Goal: Task Accomplishment & Management: Use online tool/utility

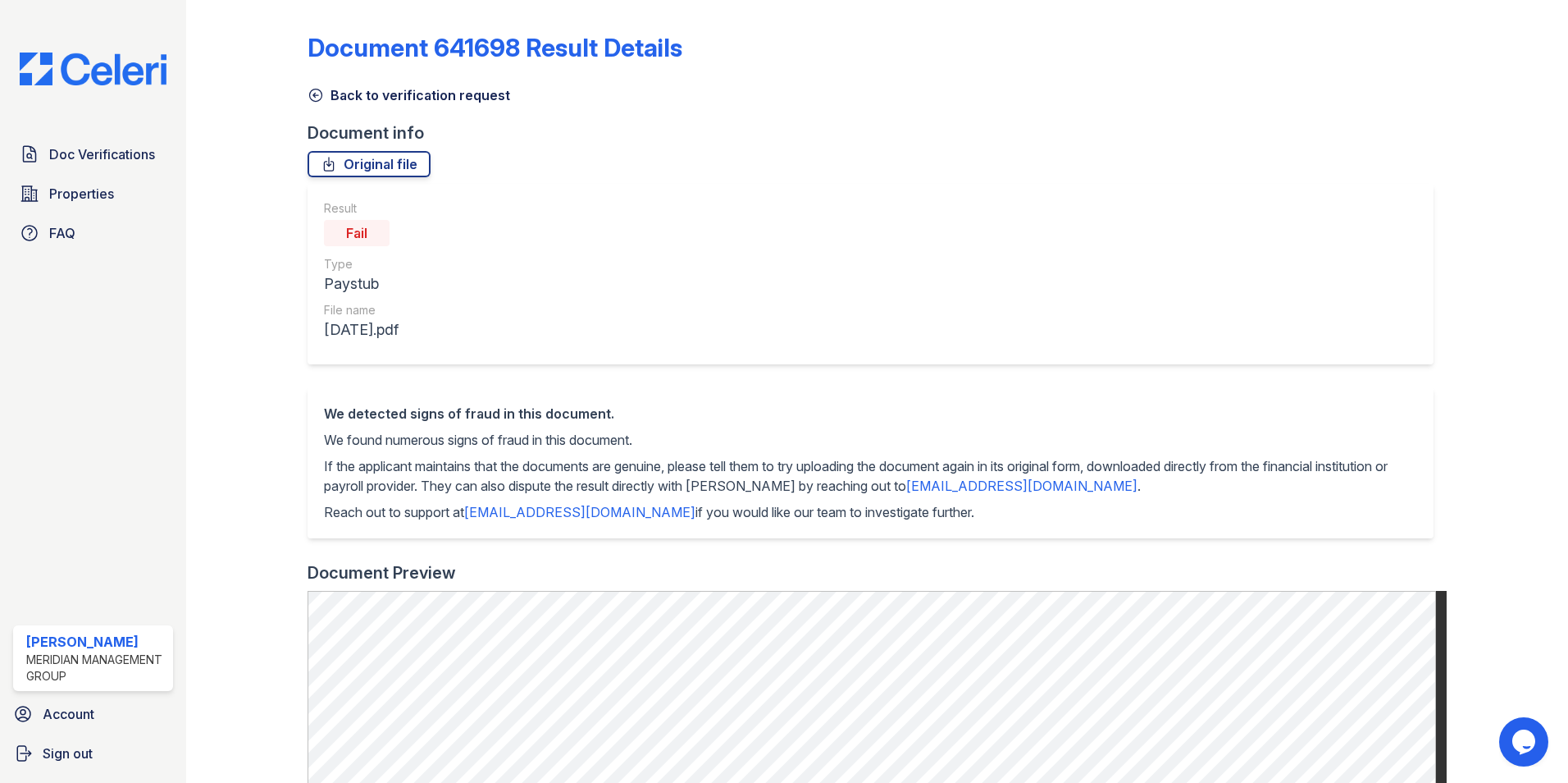
click at [320, 94] on icon at bounding box center [316, 96] width 12 height 12
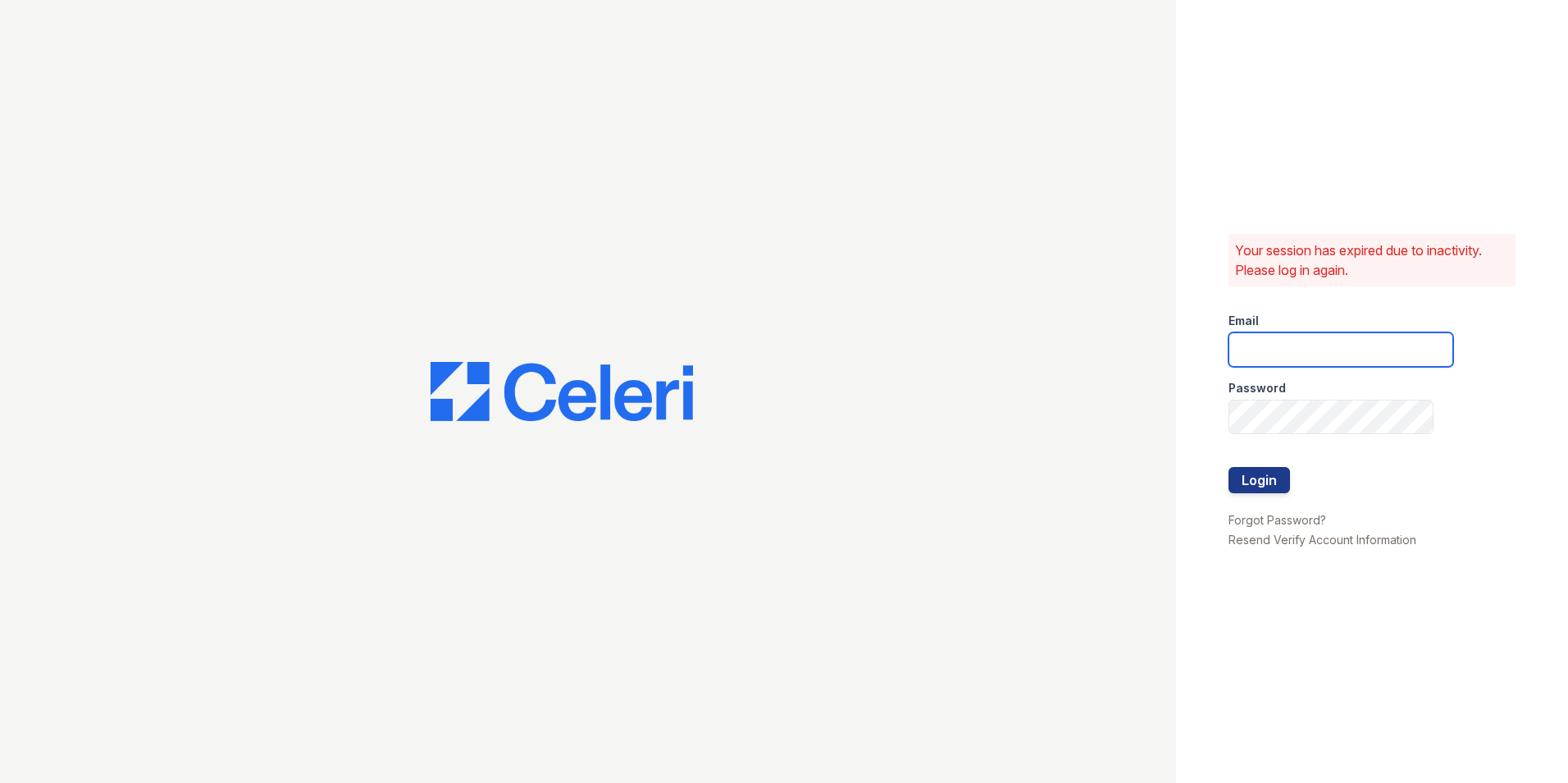
type input "[EMAIL_ADDRESS][DOMAIN_NAME]"
click at [1279, 471] on button "Login" at bounding box center [1260, 479] width 62 height 26
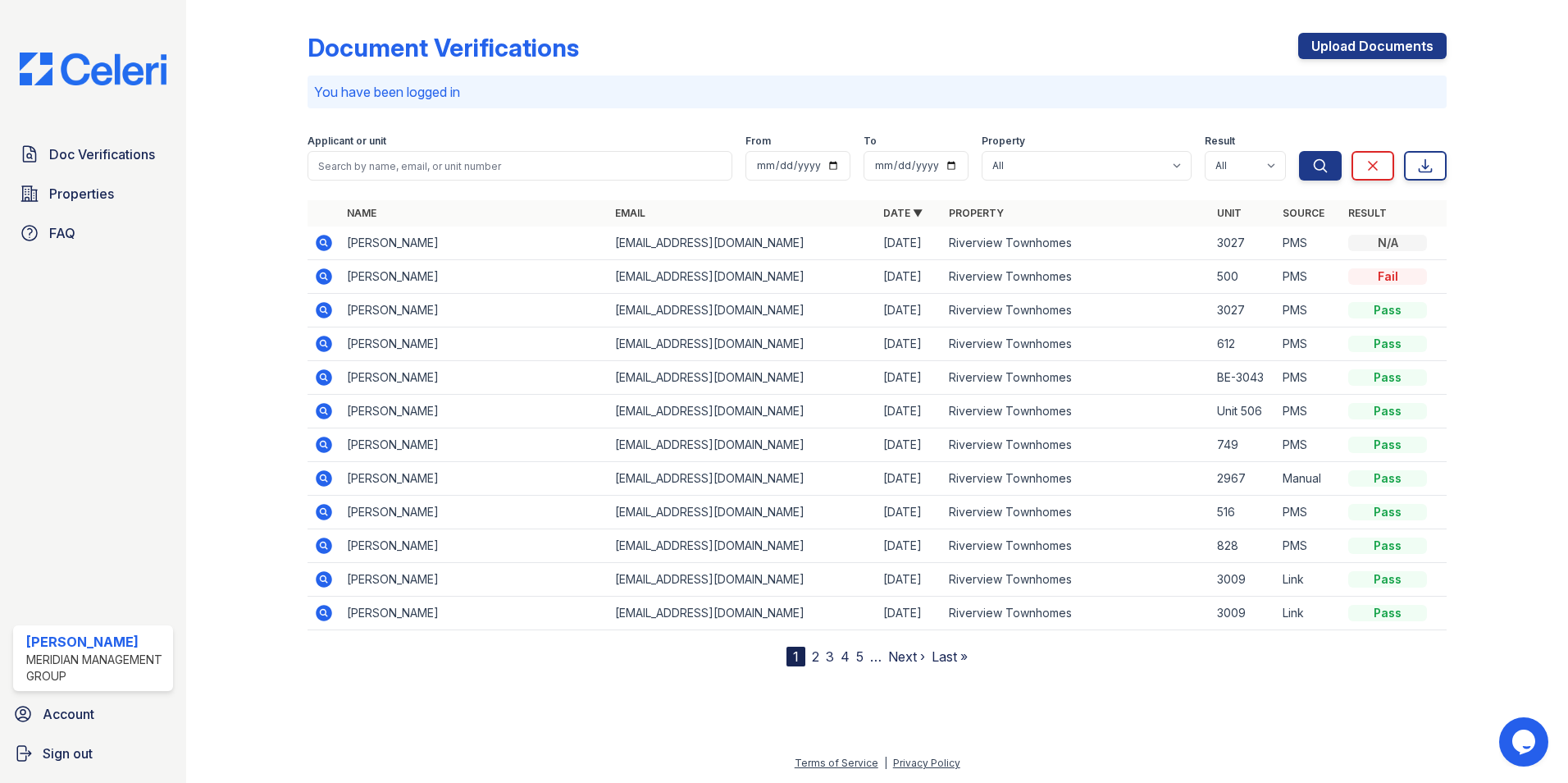
click at [318, 484] on icon at bounding box center [324, 478] width 20 height 20
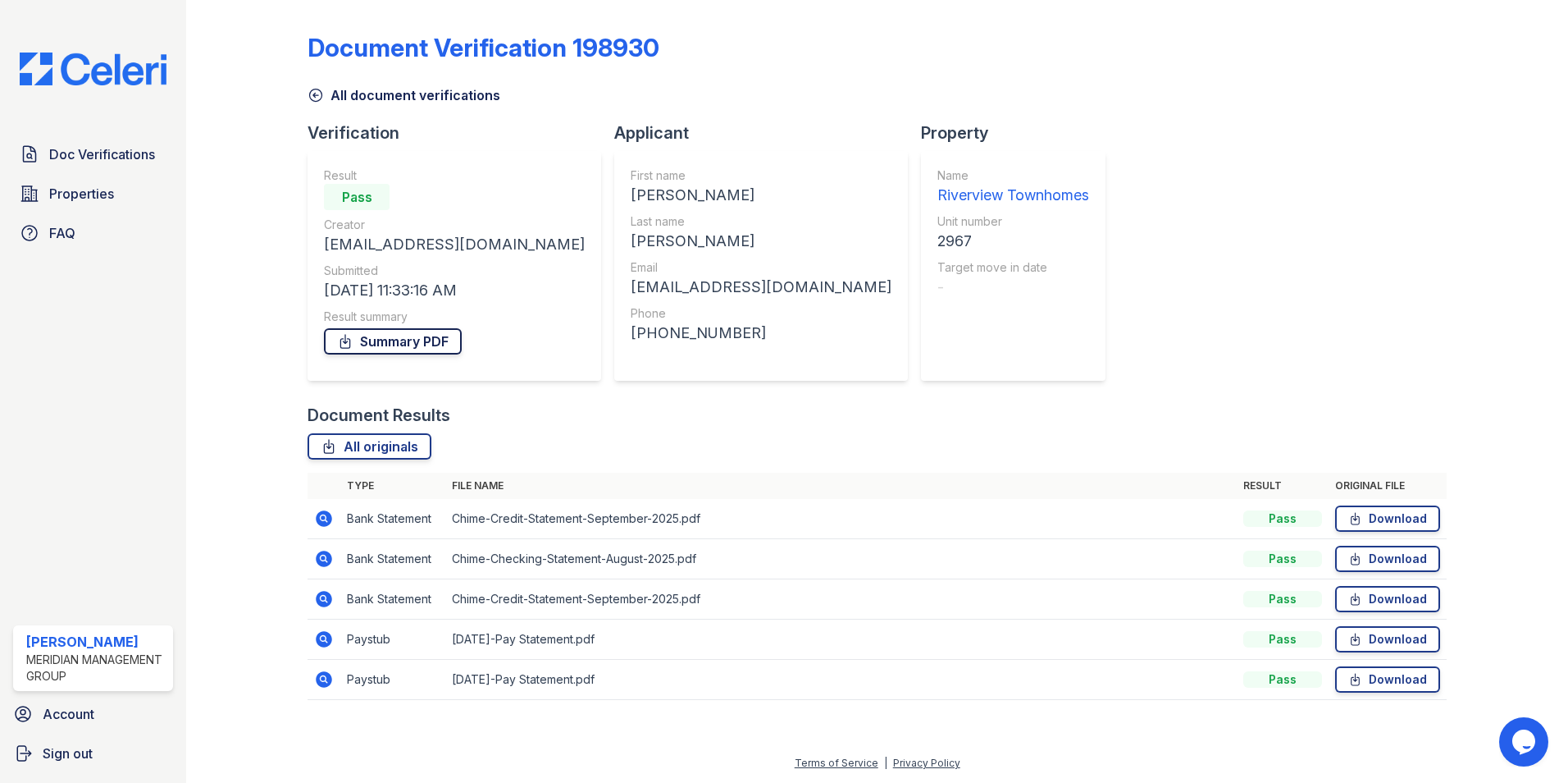
click at [400, 344] on link "Summary PDF" at bounding box center [392, 342] width 138 height 26
